Goal: Task Accomplishment & Management: Use online tool/utility

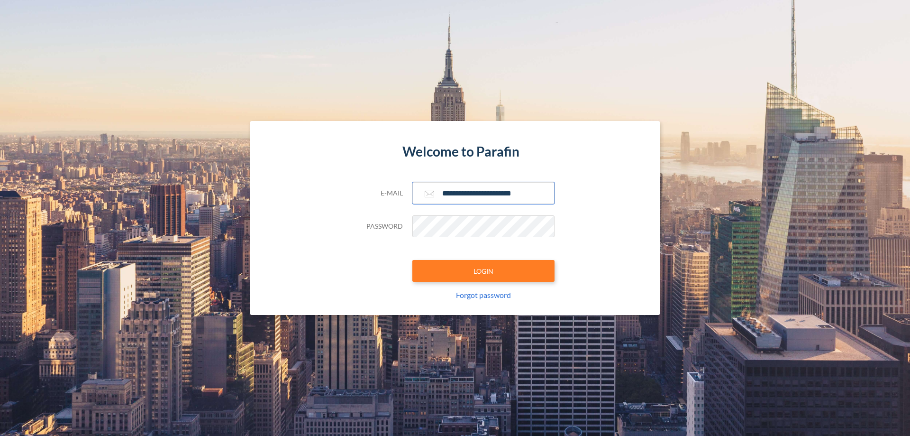
type input "**********"
click at [483, 271] on button "LOGIN" at bounding box center [483, 271] width 142 height 22
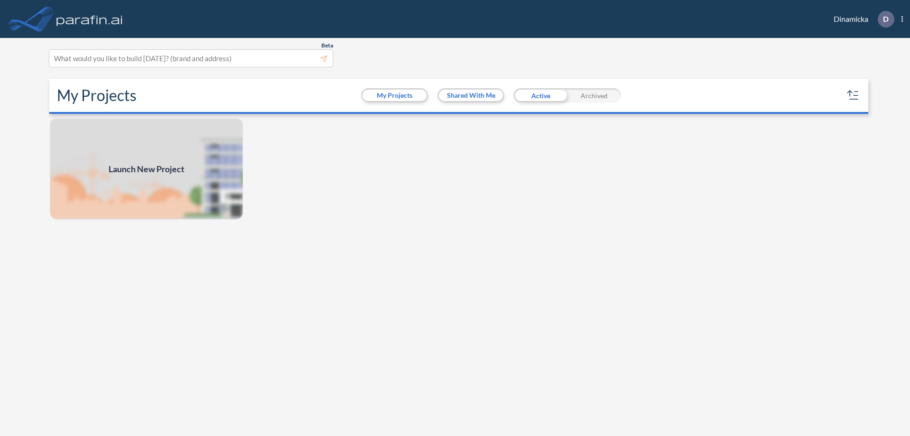
scroll to position [2, 0]
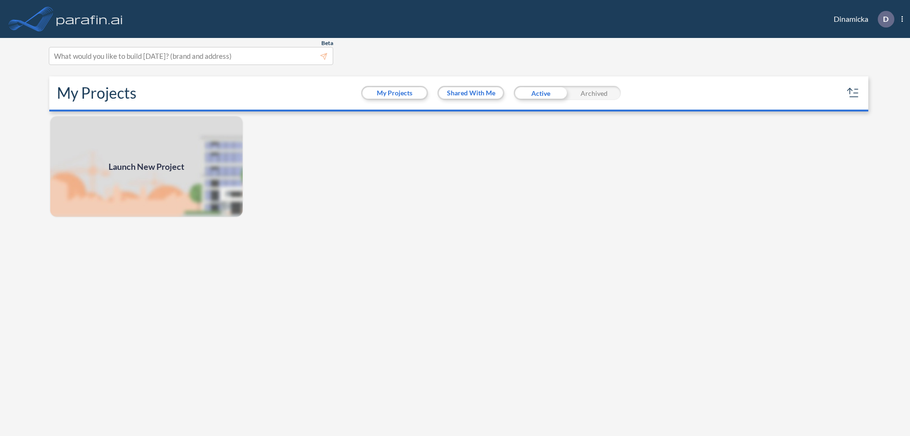
click at [146, 166] on span "Launch New Project" at bounding box center [147, 166] width 76 height 13
